Goal: Task Accomplishment & Management: Use online tool/utility

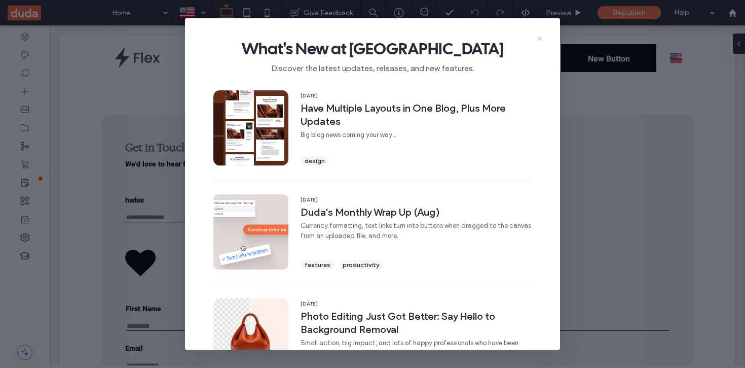
click at [542, 40] on use at bounding box center [540, 39] width 5 height 5
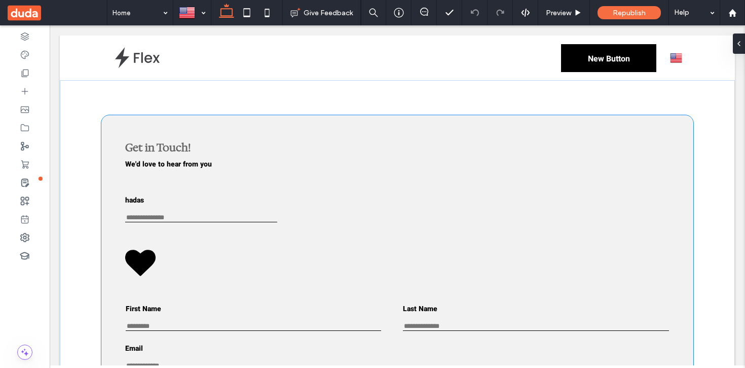
click at [176, 126] on div "hadas This is required First Name This is required Last Name This is required E…" at bounding box center [397, 320] width 592 height 410
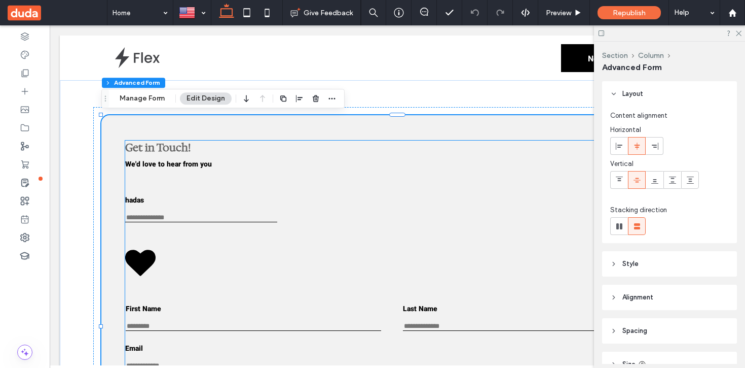
click at [179, 203] on label "hadas" at bounding box center [201, 200] width 152 height 11
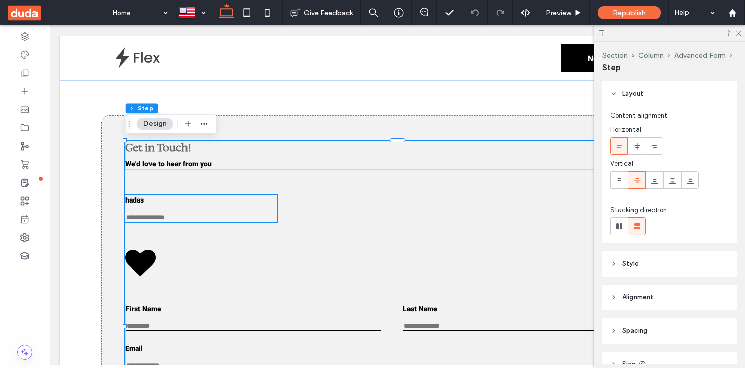
click at [166, 216] on div "hadas This is required" at bounding box center [201, 208] width 152 height 27
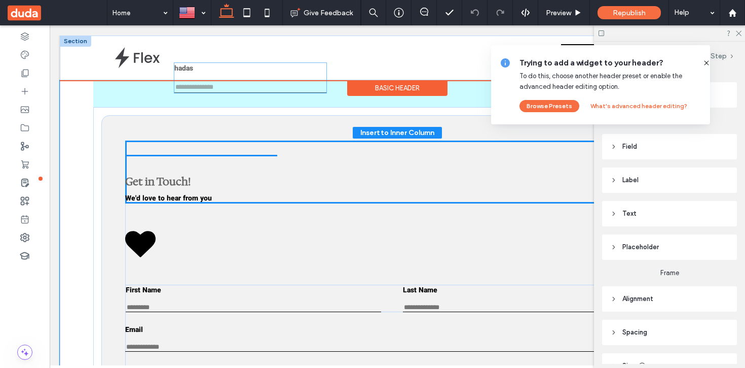
drag, startPoint x: 187, startPoint y: 216, endPoint x: 236, endPoint y: 78, distance: 146.4
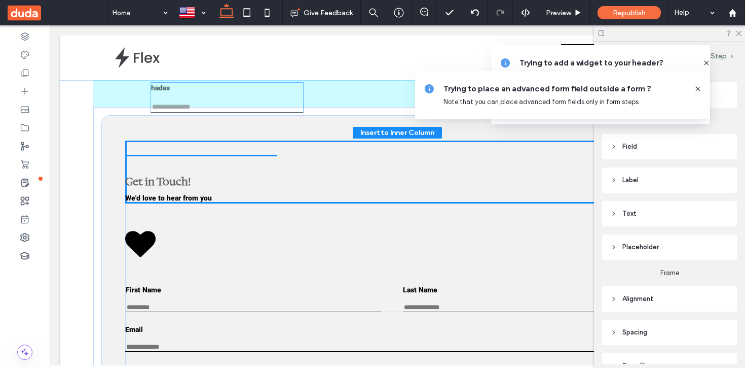
drag, startPoint x: 232, startPoint y: 252, endPoint x: 258, endPoint y: 102, distance: 152.3
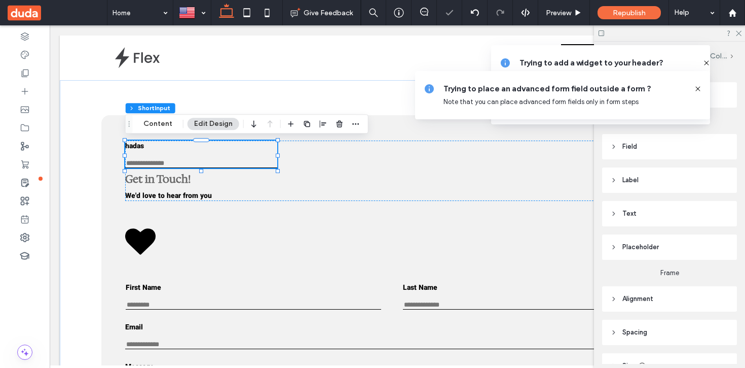
click at [697, 88] on use at bounding box center [698, 88] width 5 height 5
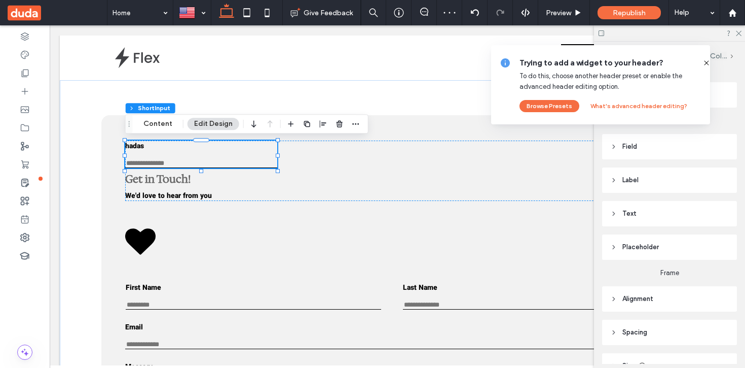
click at [703, 62] on icon at bounding box center [707, 63] width 8 height 8
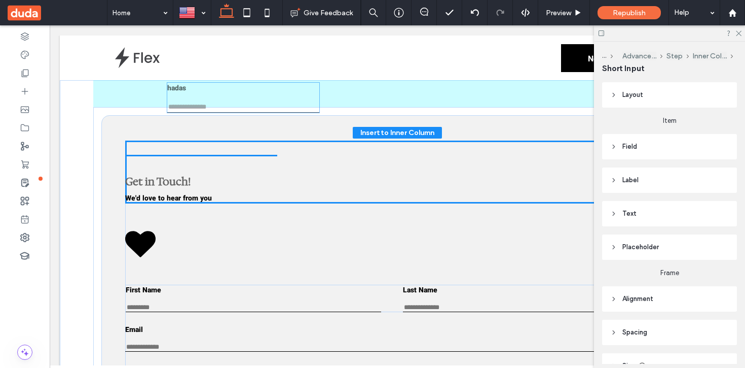
drag, startPoint x: 237, startPoint y: 161, endPoint x: 279, endPoint y: 103, distance: 71.5
drag, startPoint x: 236, startPoint y: 163, endPoint x: 282, endPoint y: 106, distance: 72.8
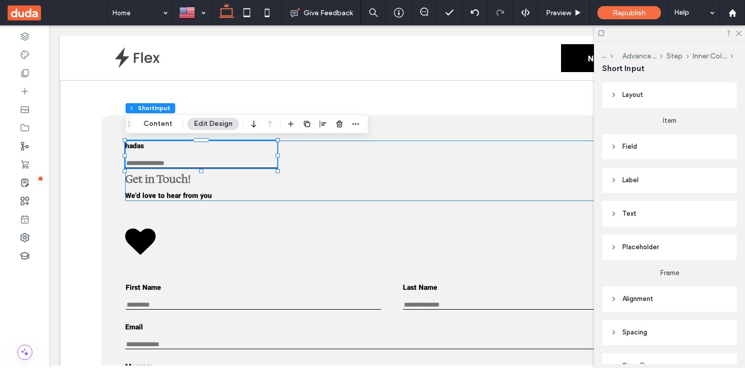
click at [235, 197] on div "hadas This is required Get in Touch! ﻿ We'd love to hear from you" at bounding box center [397, 170] width 545 height 60
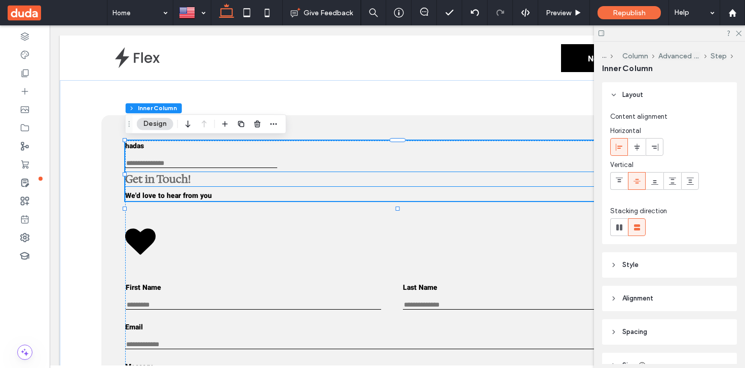
click at [212, 181] on h1 "Get in Touch! ﻿" at bounding box center [397, 179] width 545 height 14
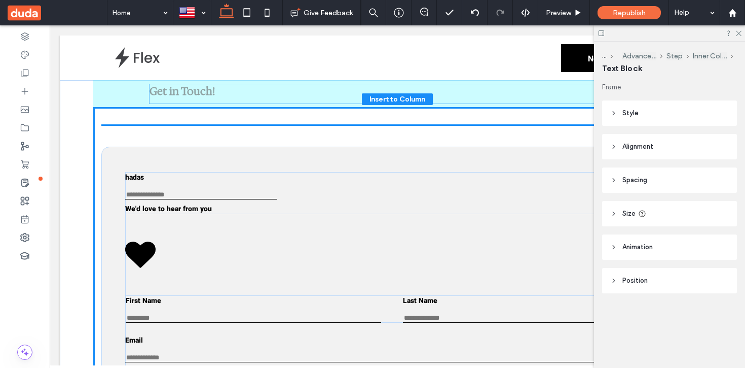
drag, startPoint x: 238, startPoint y: 182, endPoint x: 262, endPoint y: 91, distance: 93.5
type input "**"
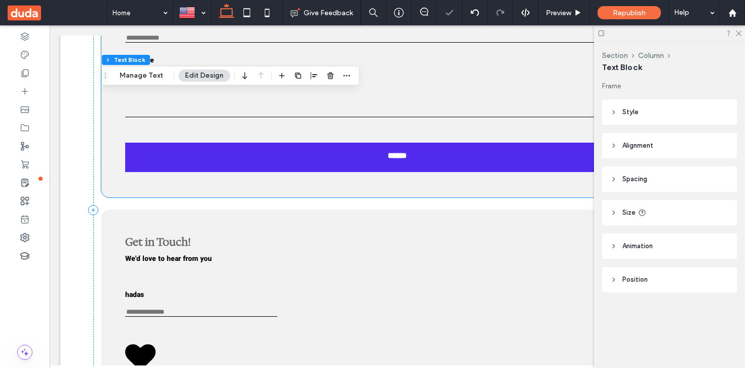
scroll to position [321, 0]
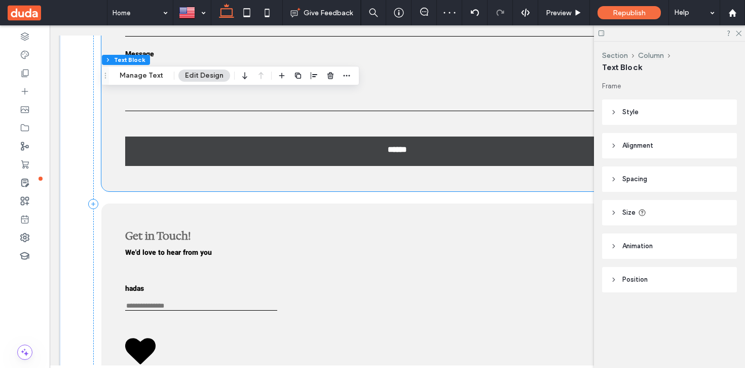
click at [226, 158] on link "******" at bounding box center [397, 150] width 545 height 29
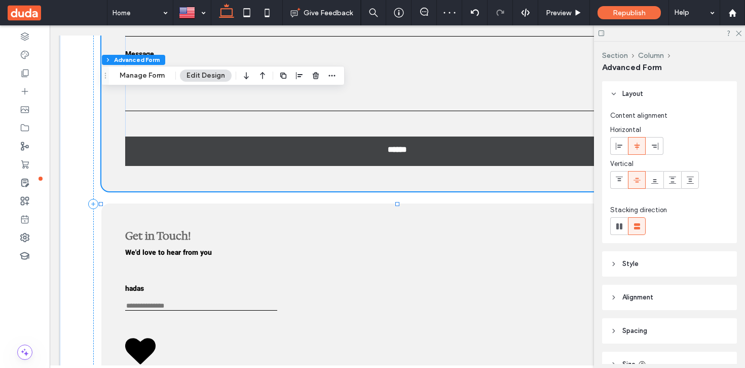
click at [189, 160] on link "******" at bounding box center [397, 150] width 545 height 29
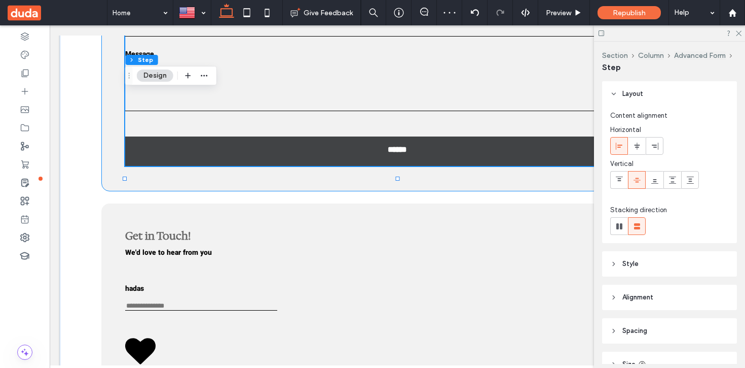
click at [189, 160] on link "******" at bounding box center [397, 150] width 545 height 29
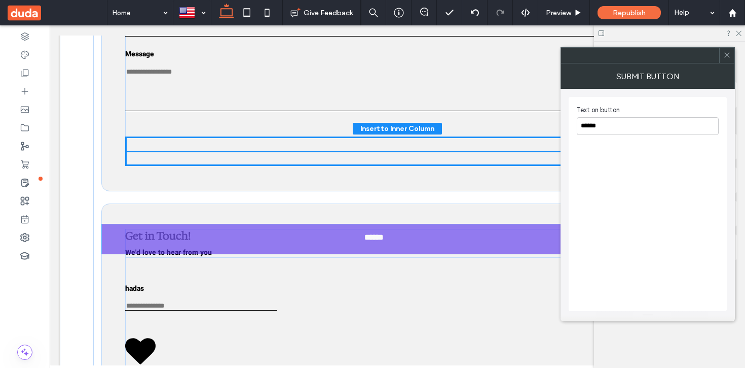
drag, startPoint x: 161, startPoint y: 160, endPoint x: 137, endPoint y: 235, distance: 79.1
click at [137, 235] on div "Get in Touch! ﻿ First Name This is required Last Name This is required Email En…" at bounding box center [397, 204] width 609 height 834
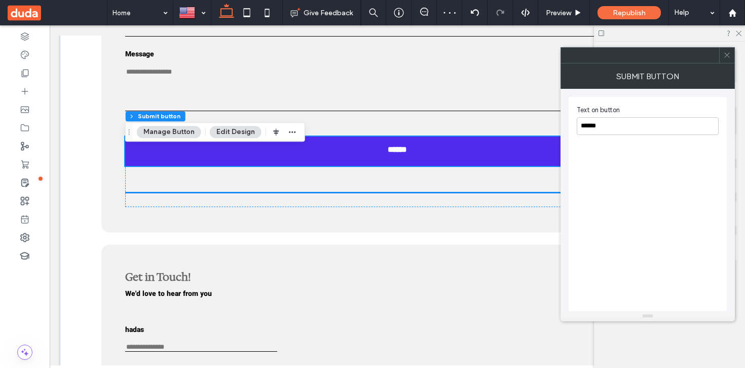
click at [729, 54] on icon at bounding box center [728, 55] width 8 height 8
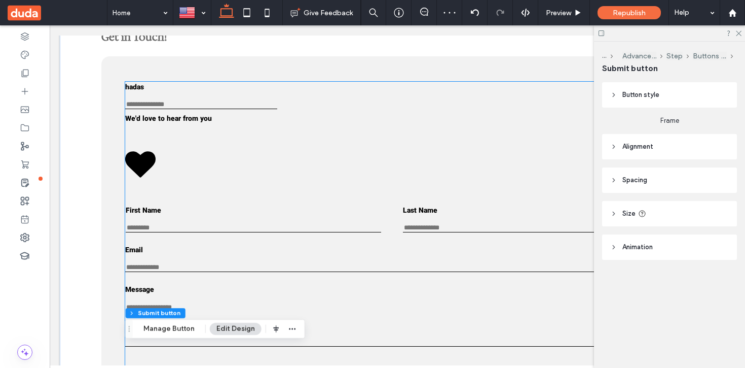
scroll to position [37, 0]
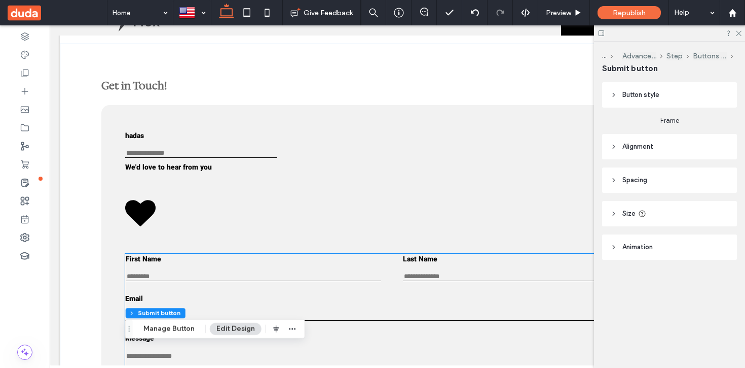
click at [223, 276] on div "First Name This is required" at bounding box center [254, 267] width 256 height 27
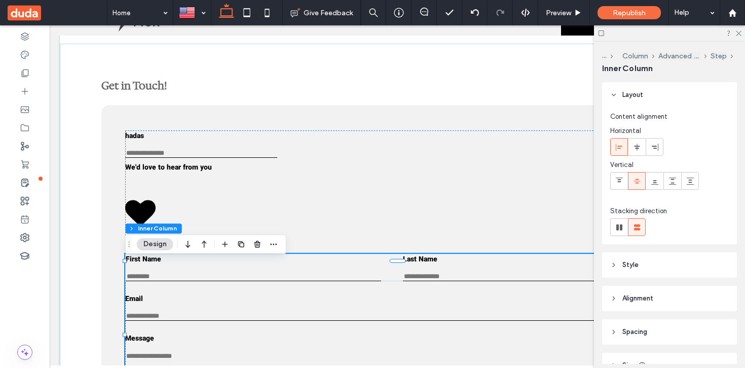
click at [207, 273] on div "First Name This is required" at bounding box center [254, 267] width 256 height 27
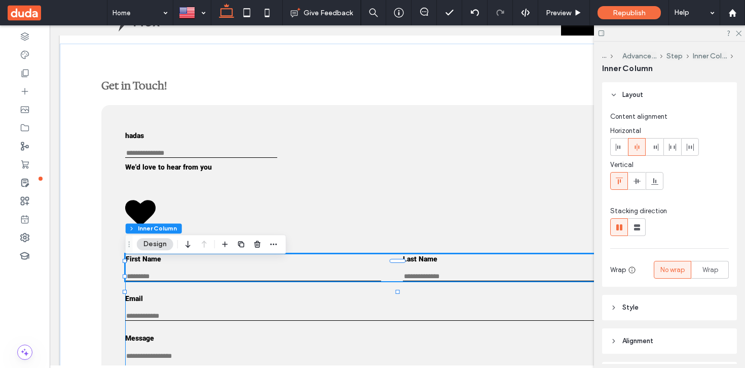
click at [207, 273] on div "First Name This is required" at bounding box center [254, 267] width 256 height 27
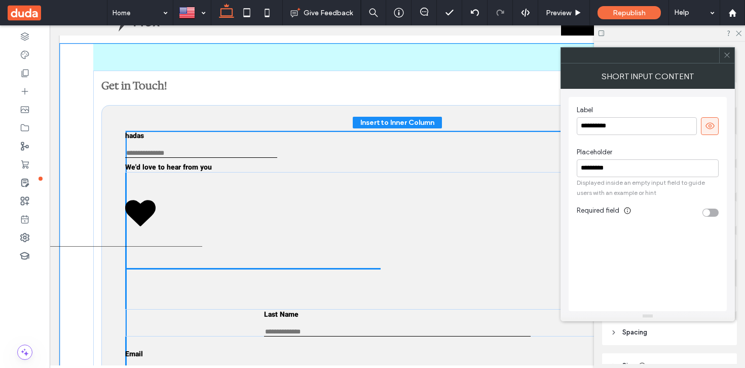
drag, startPoint x: 220, startPoint y: 276, endPoint x: 41, endPoint y: 232, distance: 184.4
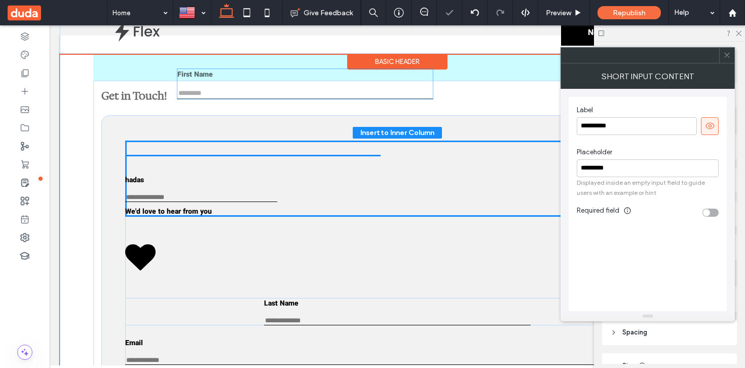
scroll to position [0, 0]
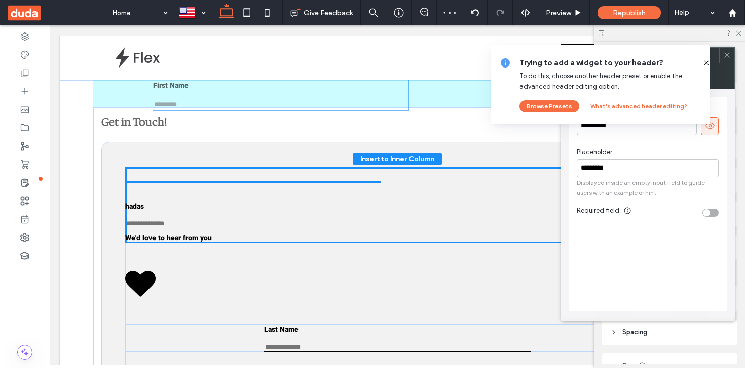
drag, startPoint x: 256, startPoint y: 274, endPoint x: 284, endPoint y: 93, distance: 182.7
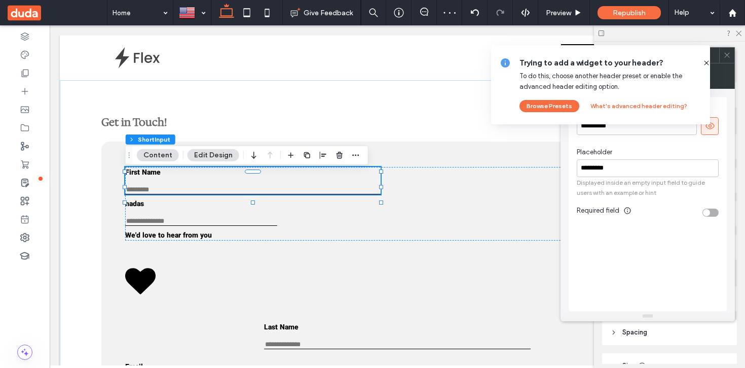
click at [703, 63] on icon at bounding box center [707, 63] width 8 height 8
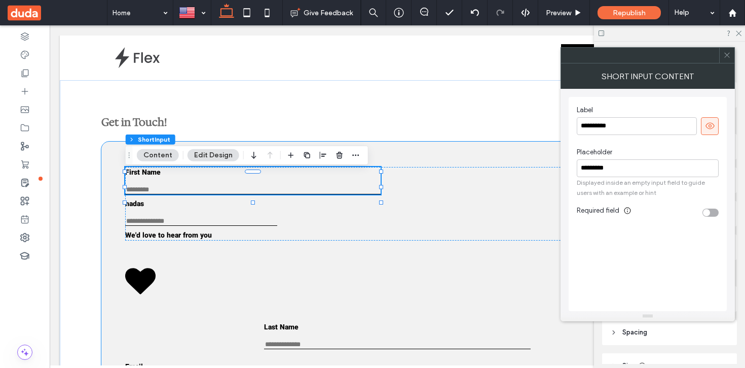
click at [113, 185] on div "Last Name This is required Email Enter an email Use an address with (@) and (.)…" at bounding box center [397, 342] width 592 height 402
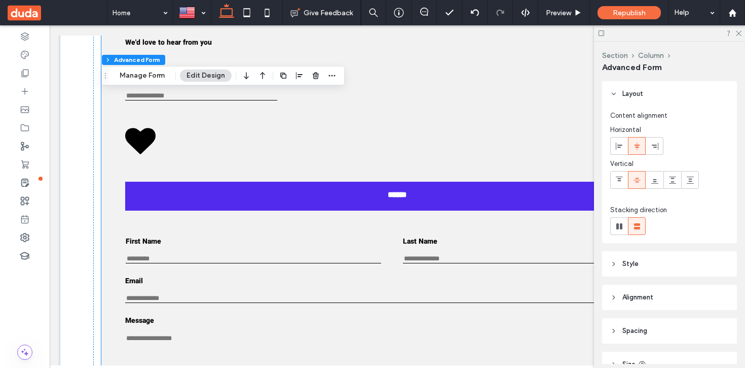
scroll to position [668, 0]
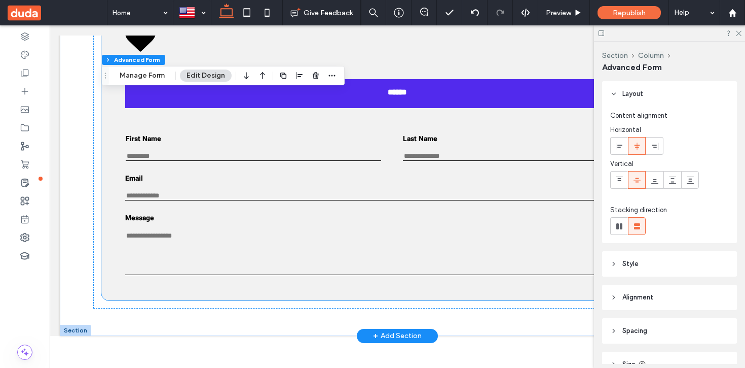
click at [187, 161] on input "First Name" at bounding box center [254, 156] width 256 height 9
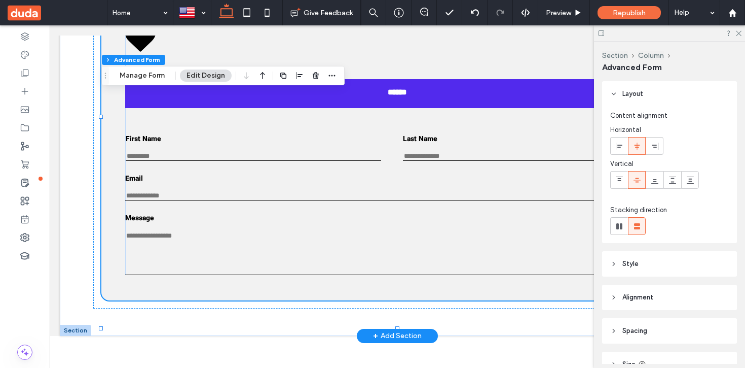
click at [179, 161] on input "First Name" at bounding box center [254, 156] width 256 height 9
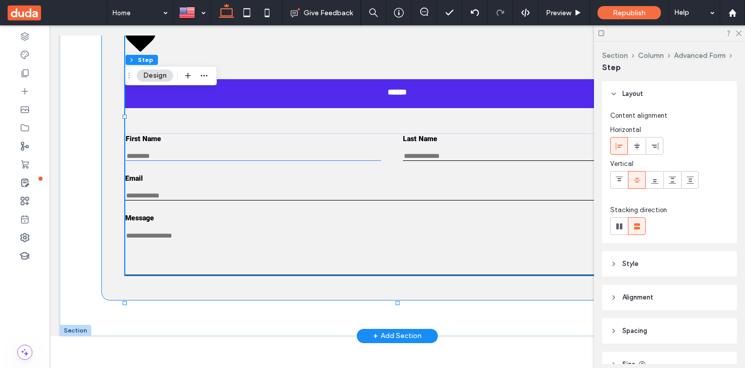
click at [179, 161] on input "First Name" at bounding box center [254, 156] width 256 height 9
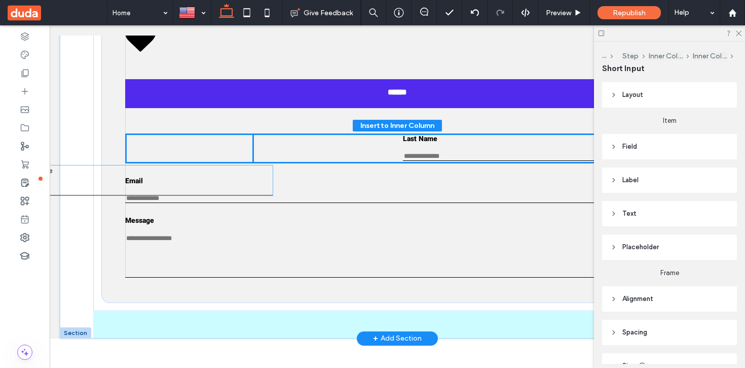
drag, startPoint x: 198, startPoint y: 166, endPoint x: 89, endPoint y: 181, distance: 109.4
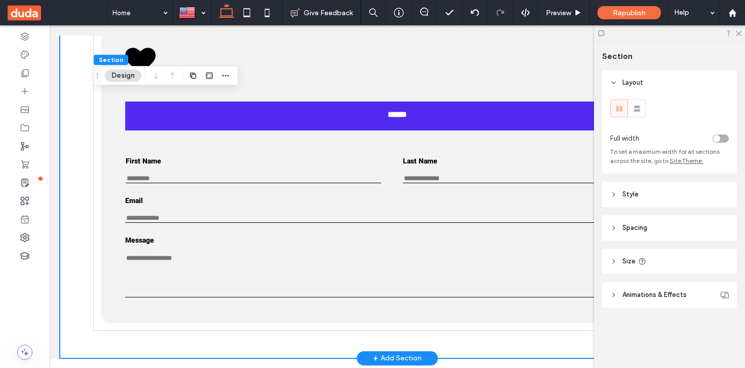
click at [396, 356] on div "+ Add Section" at bounding box center [397, 357] width 49 height 11
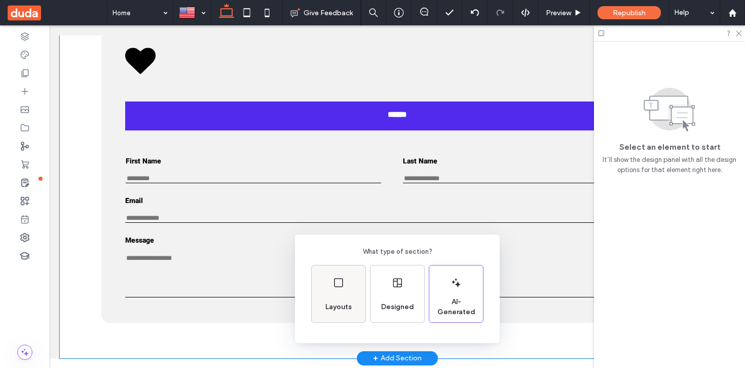
click at [342, 292] on div "Layouts" at bounding box center [339, 293] width 54 height 57
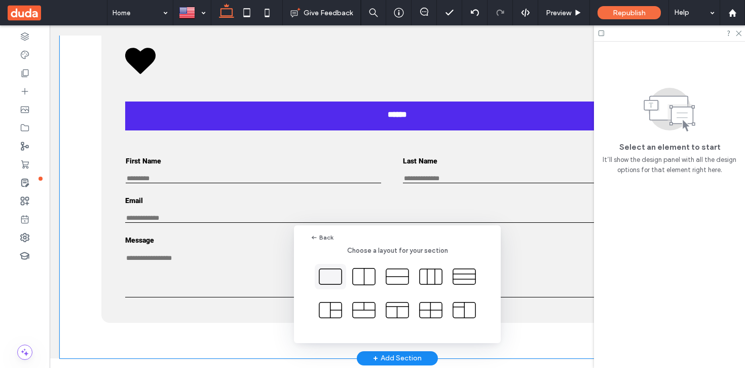
click at [332, 277] on icon at bounding box center [330, 276] width 25 height 25
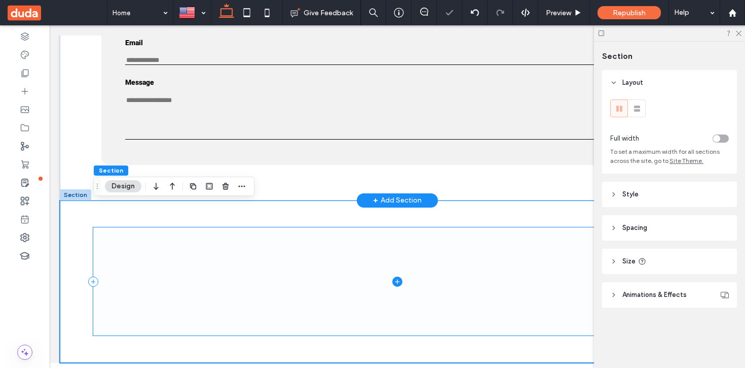
scroll to position [826, 0]
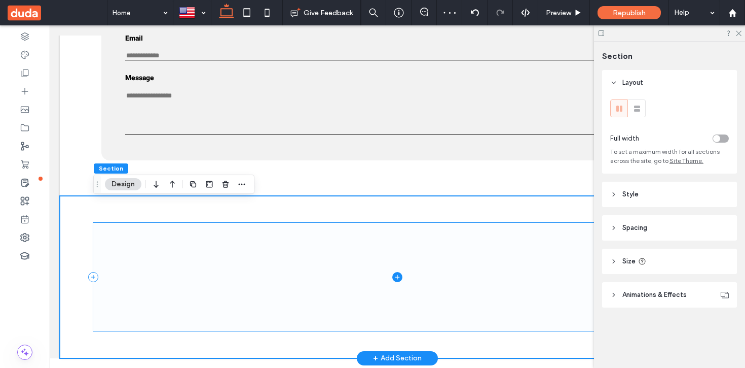
click at [397, 282] on icon at bounding box center [398, 277] width 10 height 10
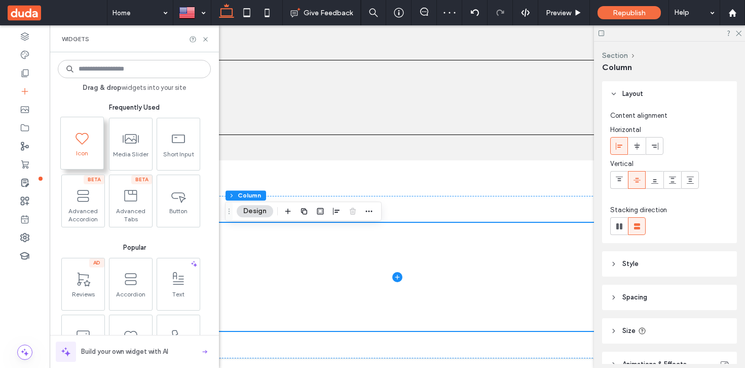
click at [93, 154] on span "Icon" at bounding box center [82, 156] width 43 height 14
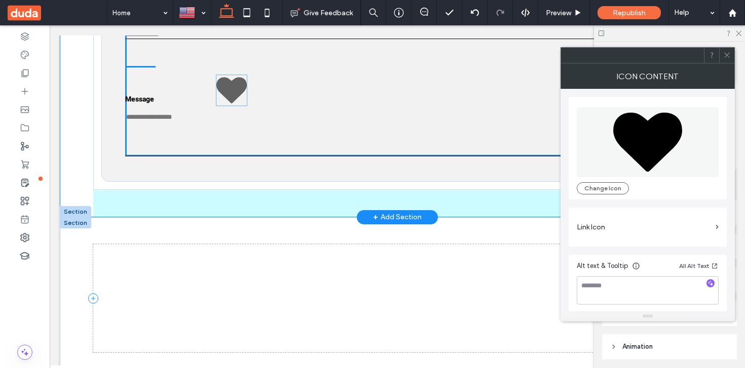
drag, startPoint x: 119, startPoint y: 278, endPoint x: 234, endPoint y: 87, distance: 223.6
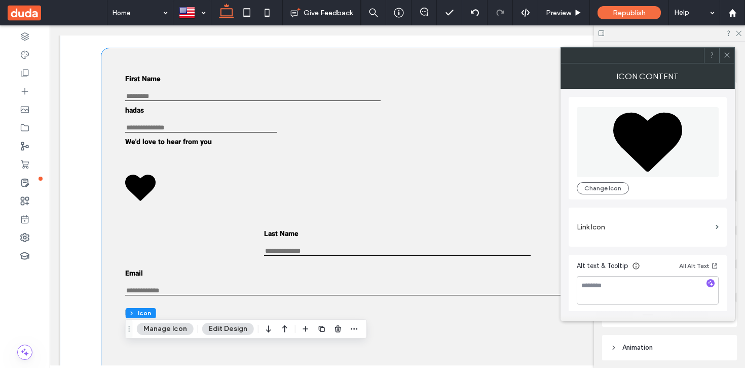
scroll to position [0, 0]
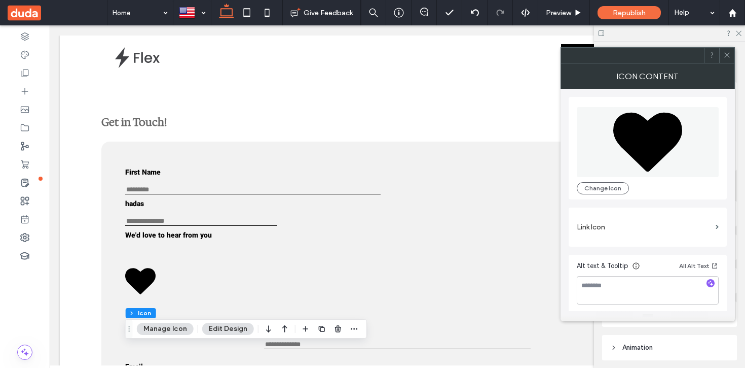
click at [727, 53] on icon at bounding box center [728, 55] width 8 height 8
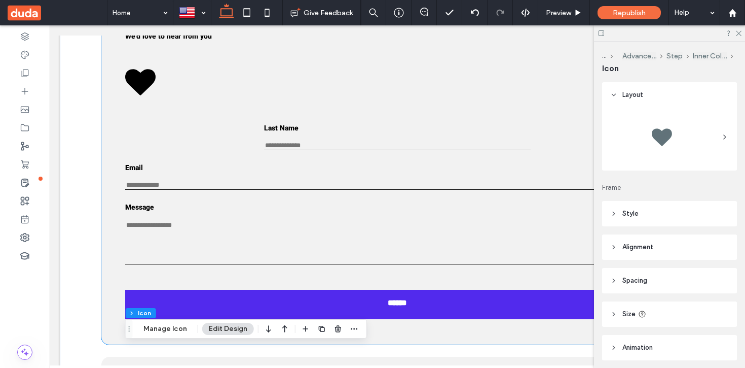
scroll to position [224, 0]
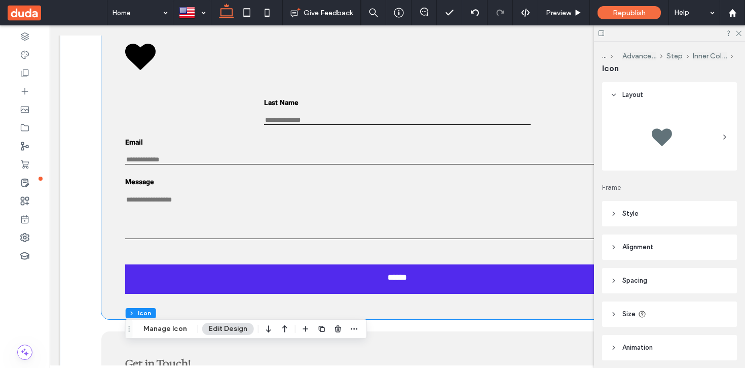
click at [310, 124] on div "Last Name This is required" at bounding box center [397, 110] width 266 height 27
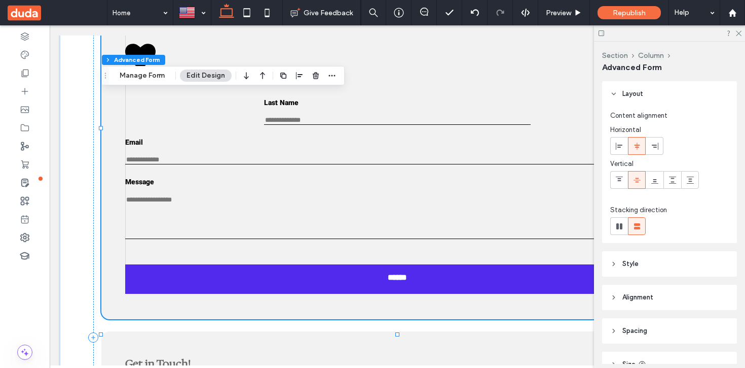
click at [310, 124] on div "Last Name This is required" at bounding box center [397, 110] width 266 height 27
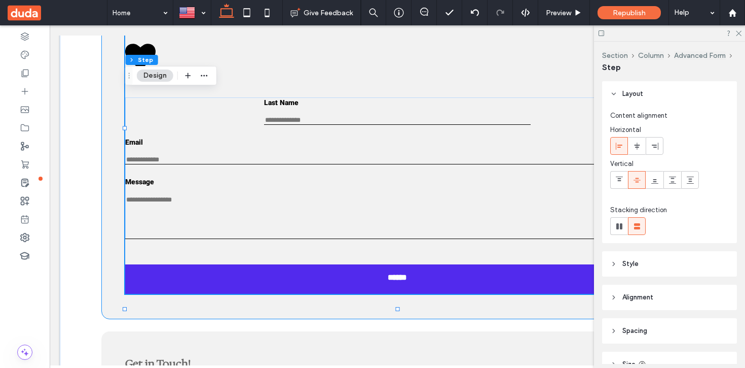
click at [310, 124] on div "Last Name This is required" at bounding box center [397, 110] width 266 height 27
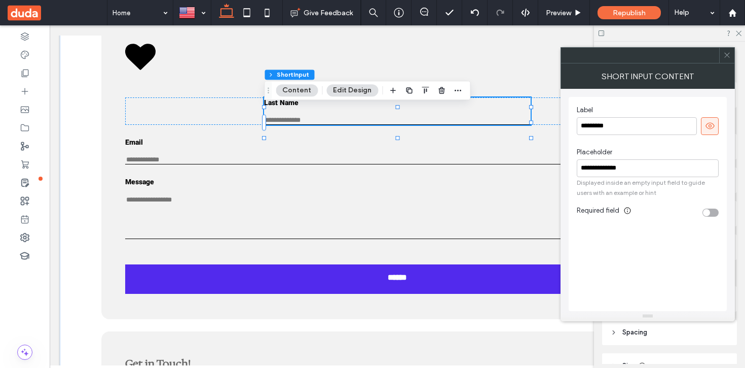
click at [310, 124] on div "Last Name This is required" at bounding box center [397, 110] width 266 height 27
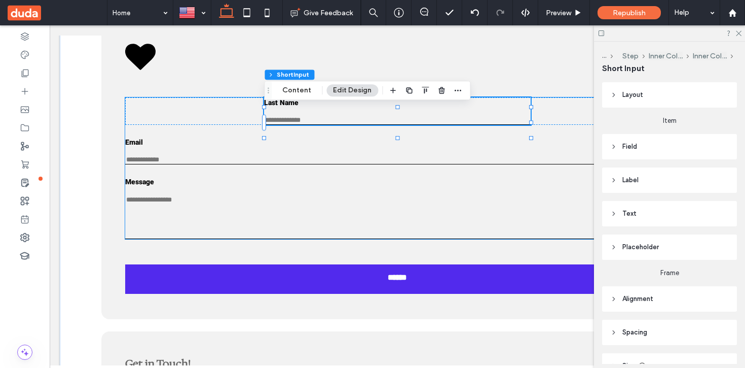
click at [205, 141] on div "Last Name This is required Email Enter an email Use an address with (@) and (.)…" at bounding box center [397, 167] width 545 height 141
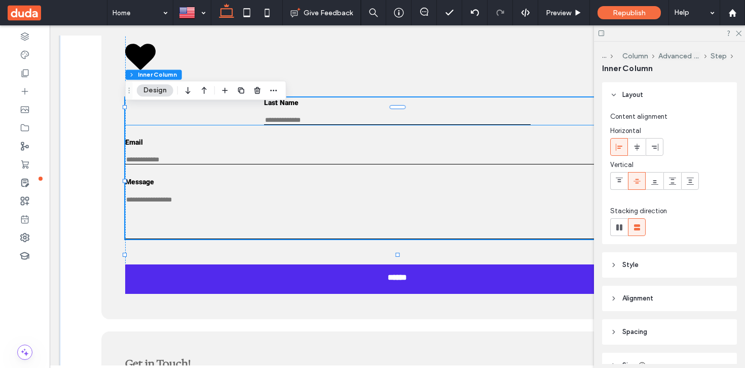
click at [204, 123] on div "Last Name This is required" at bounding box center [397, 110] width 545 height 27
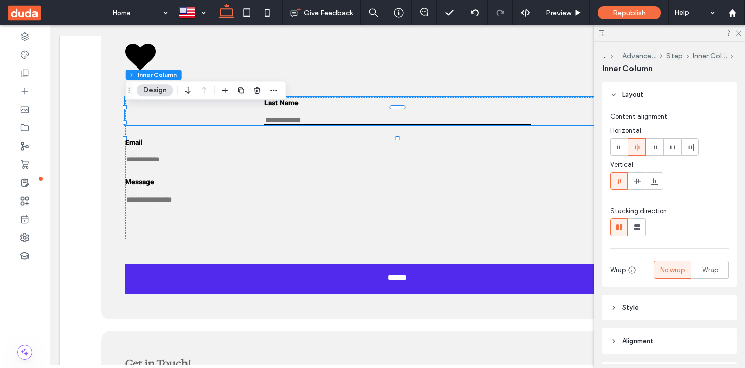
click at [204, 123] on div "Last Name This is required" at bounding box center [397, 110] width 545 height 27
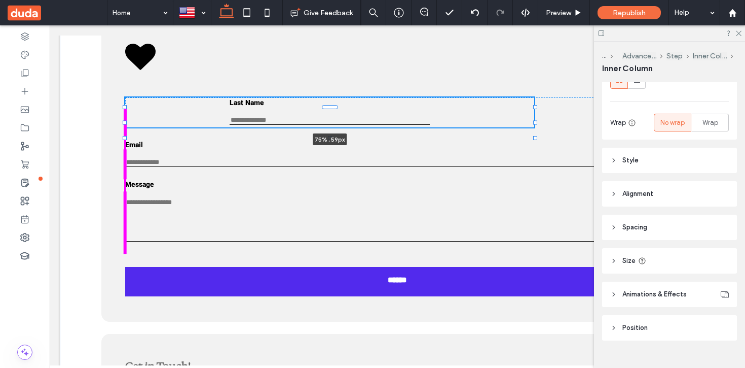
scroll to position [164, 0]
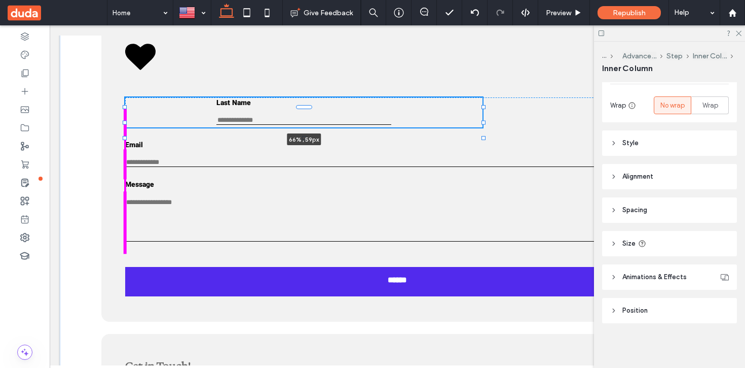
drag, startPoint x: 123, startPoint y: 123, endPoint x: 310, endPoint y: 126, distance: 187.2
click at [310, 126] on div "Get in Touch! ﻿ Last Name This is required 66% , 59px Email Enter an email Use …" at bounding box center [397, 338] width 609 height 965
type input "**"
type input "****"
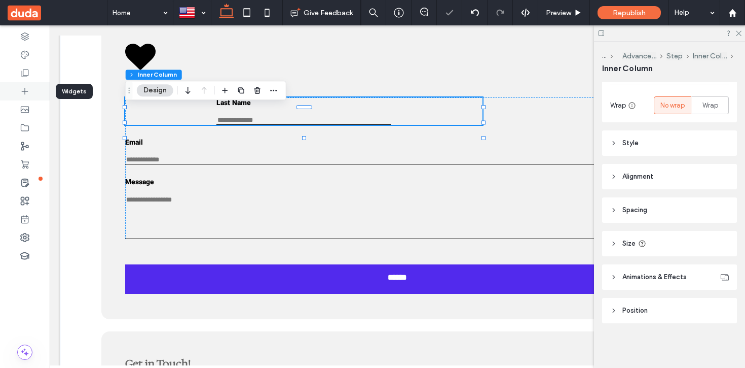
click at [26, 89] on icon at bounding box center [25, 91] width 10 height 10
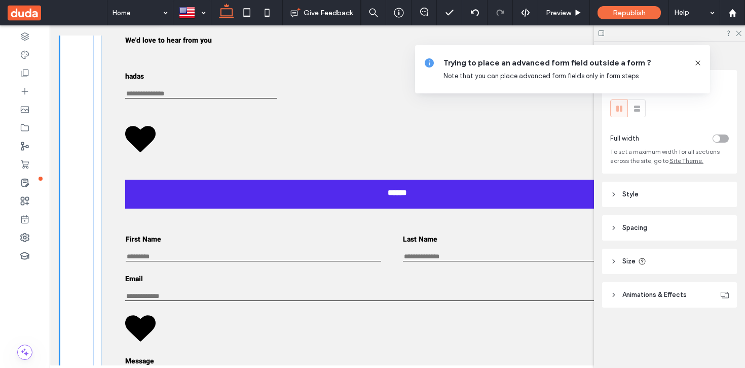
scroll to position [540, 0]
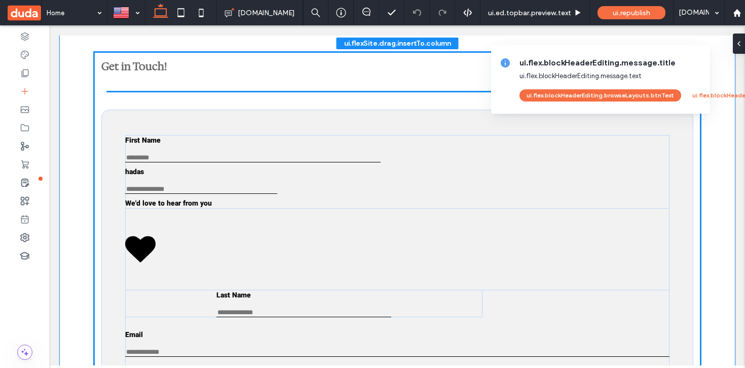
scroll to position [66, 0]
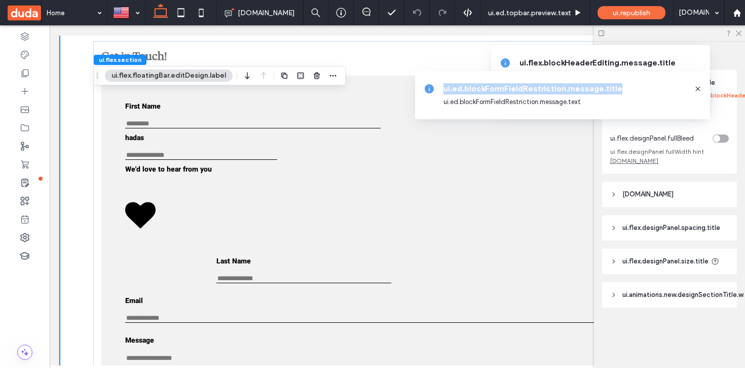
drag, startPoint x: 629, startPoint y: 90, endPoint x: 438, endPoint y: 91, distance: 190.7
click at [438, 91] on div "ui.ed.blockFormFieldRestriction.message.title ui.ed.blockFormFieldRestriction.m…" at bounding box center [562, 95] width 295 height 48
copy span "ui.ed.blockFormFieldRestriction.message.title"
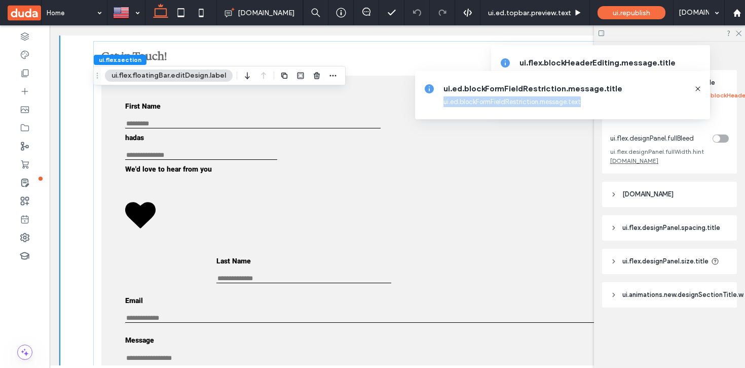
drag, startPoint x: 594, startPoint y: 102, endPoint x: 441, endPoint y: 103, distance: 153.2
click at [441, 103] on div "ui.ed.blockFormFieldRestriction.message.title ui.ed.blockFormFieldRestriction.m…" at bounding box center [562, 95] width 295 height 48
copy span "ui.ed.blockFormFieldRestriction.message.text"
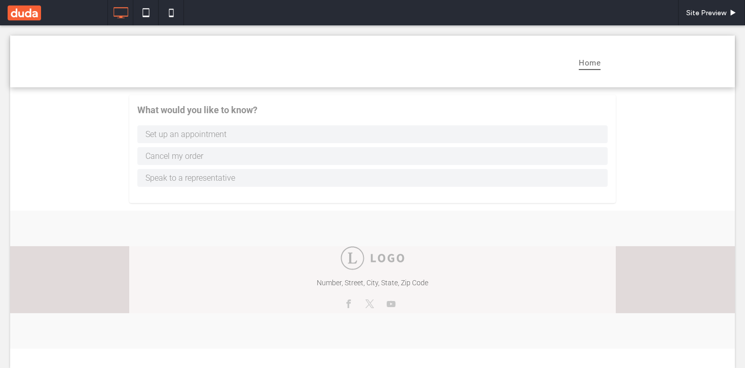
click at [21, 16] on use at bounding box center [24, 12] width 33 height 15
